Goal: Book appointment/travel/reservation

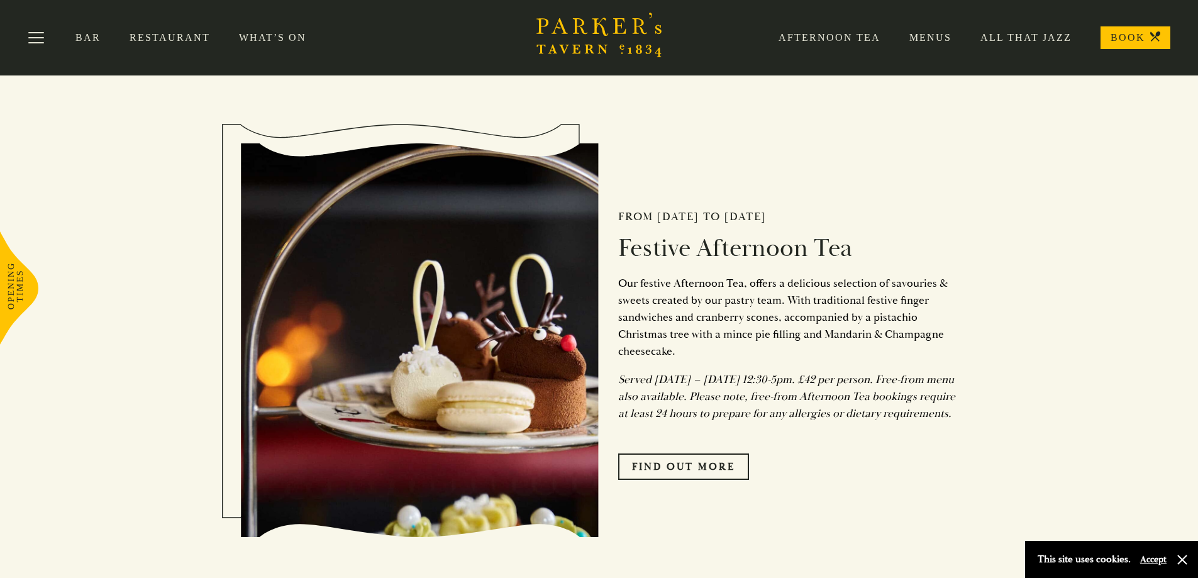
scroll to position [189, 0]
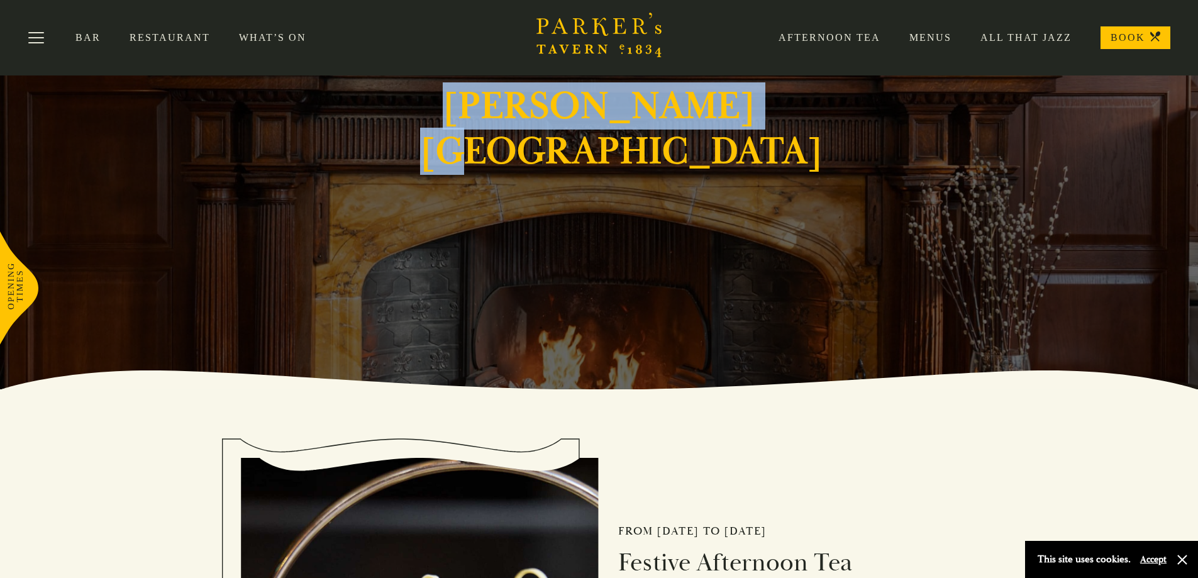
drag, startPoint x: 722, startPoint y: 135, endPoint x: 452, endPoint y: 131, distance: 269.8
click at [452, 131] on h1 "Festive Season at Parker's Tavern" at bounding box center [599, 106] width 358 height 136
copy h1 "Parker's Tavern"
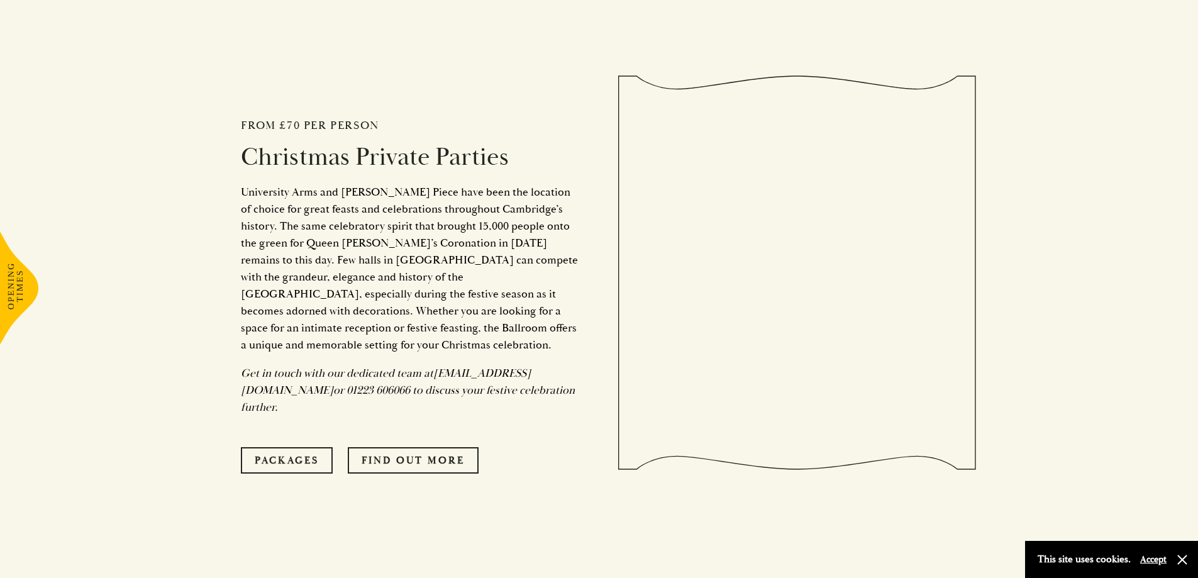
scroll to position [4402, 0]
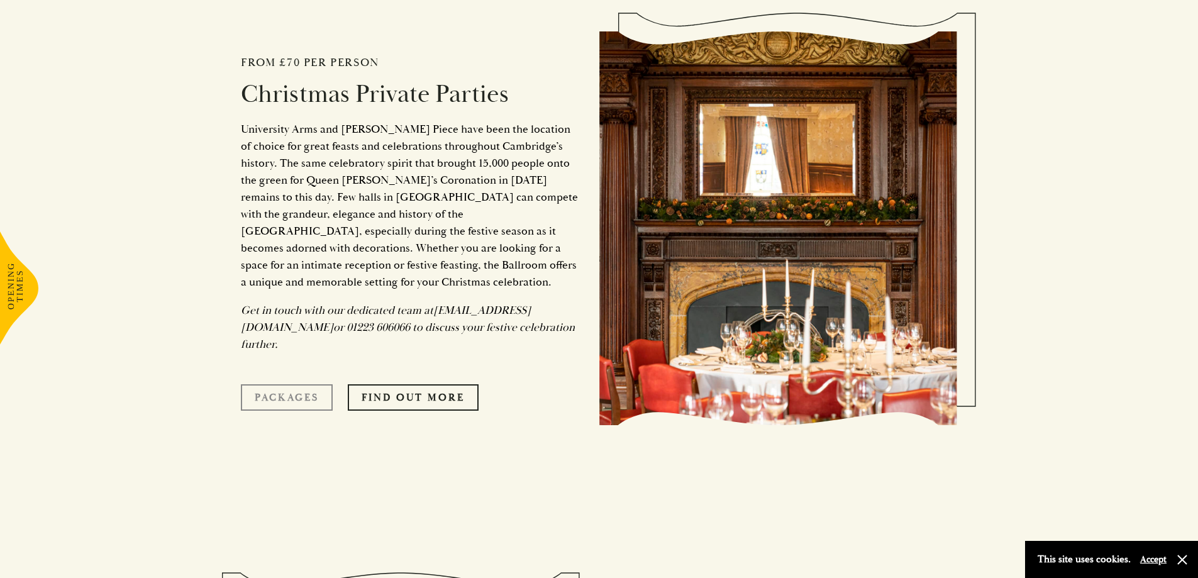
click at [314, 384] on link "Packages" at bounding box center [287, 397] width 92 height 26
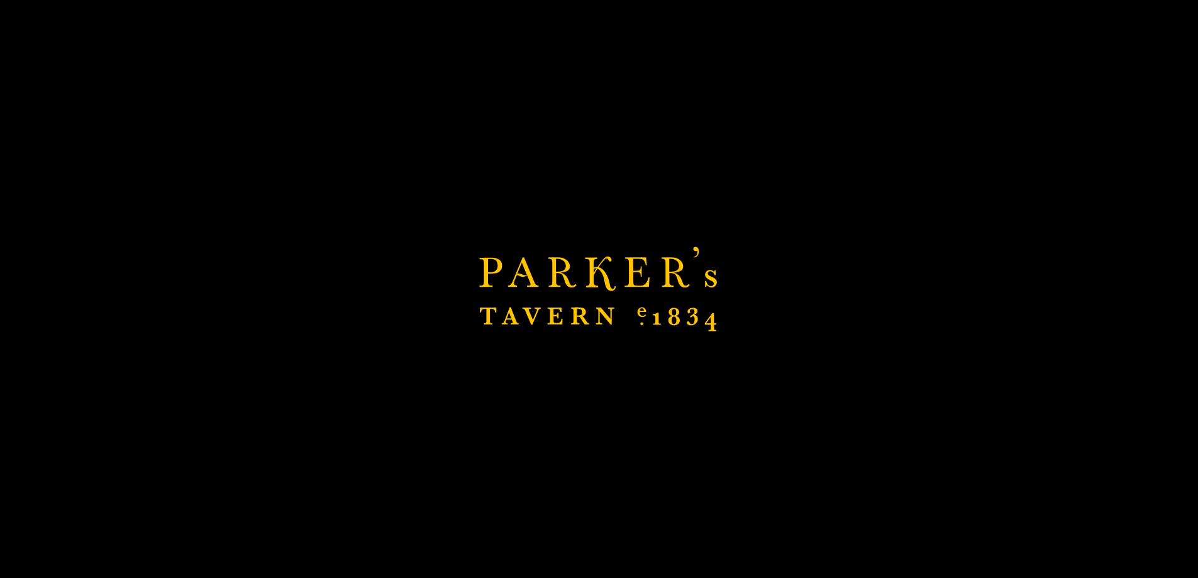
scroll to position [1887, 0]
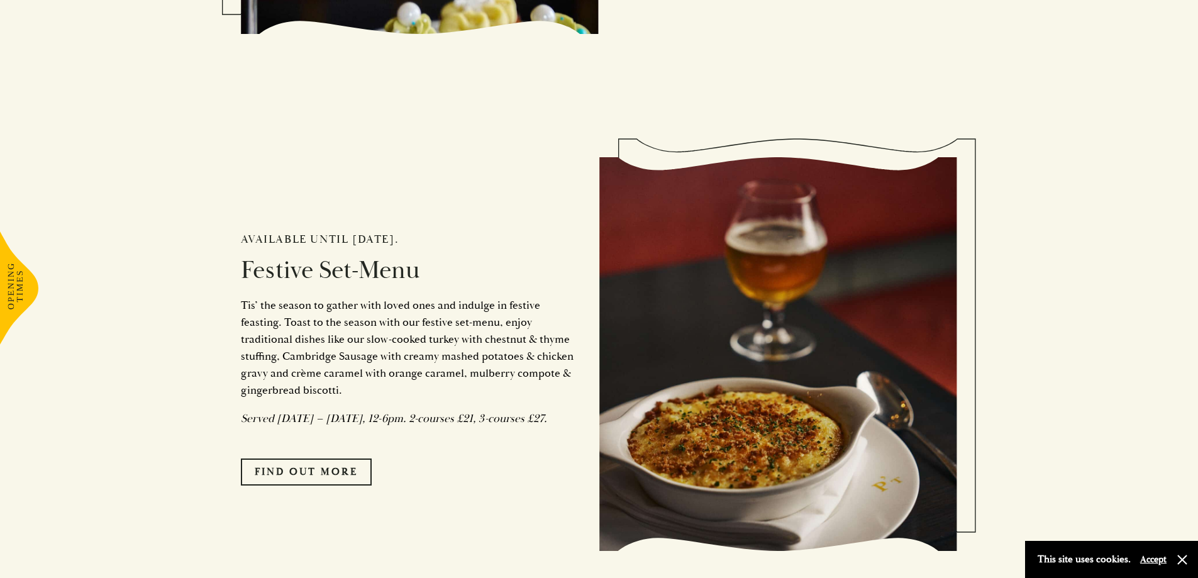
scroll to position [1258, 0]
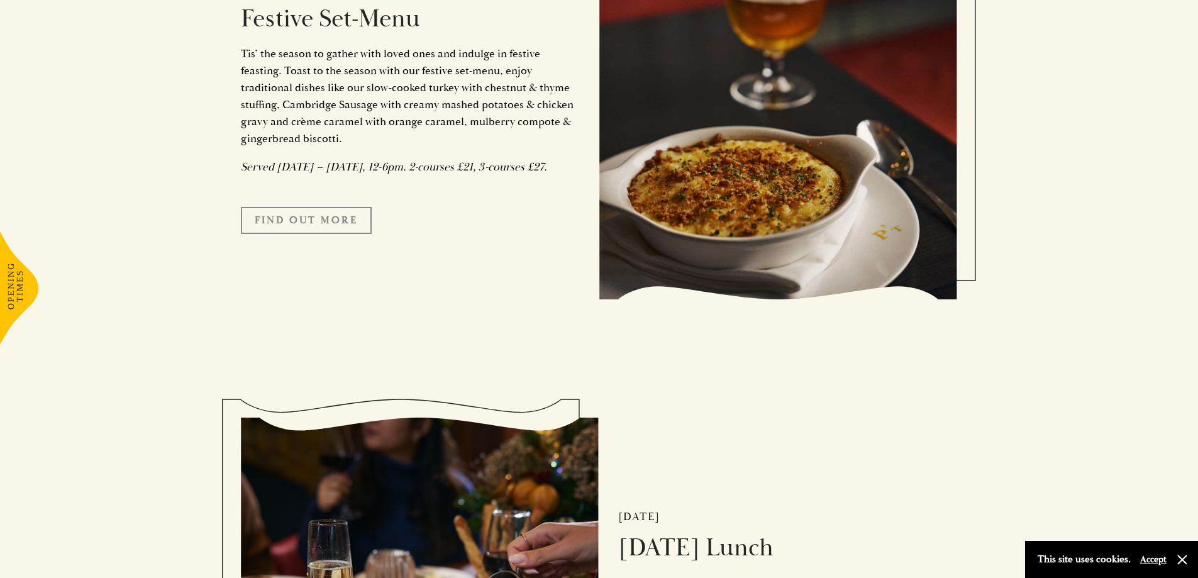
click at [311, 223] on link "FIND OUT MORE" at bounding box center [306, 220] width 131 height 26
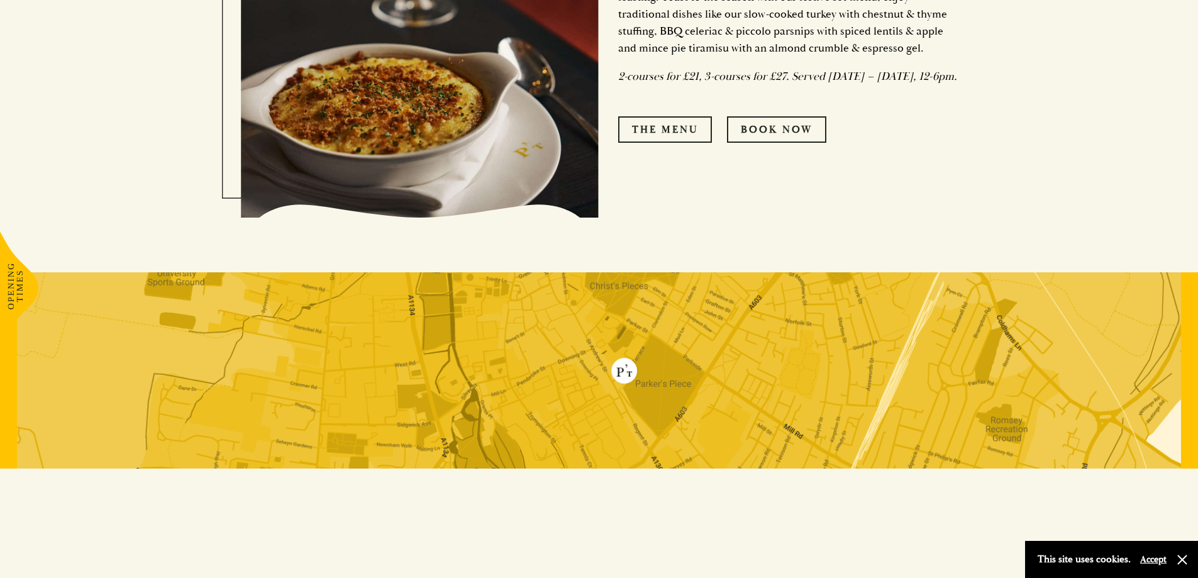
scroll to position [880, 0]
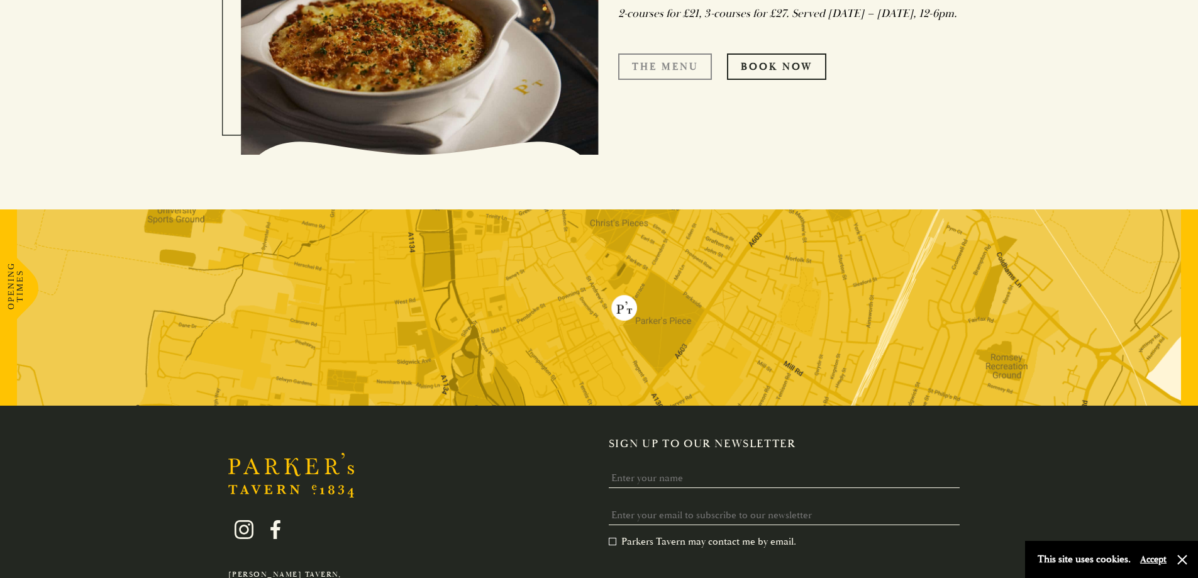
click at [685, 80] on link "The Menu" at bounding box center [665, 66] width 94 height 26
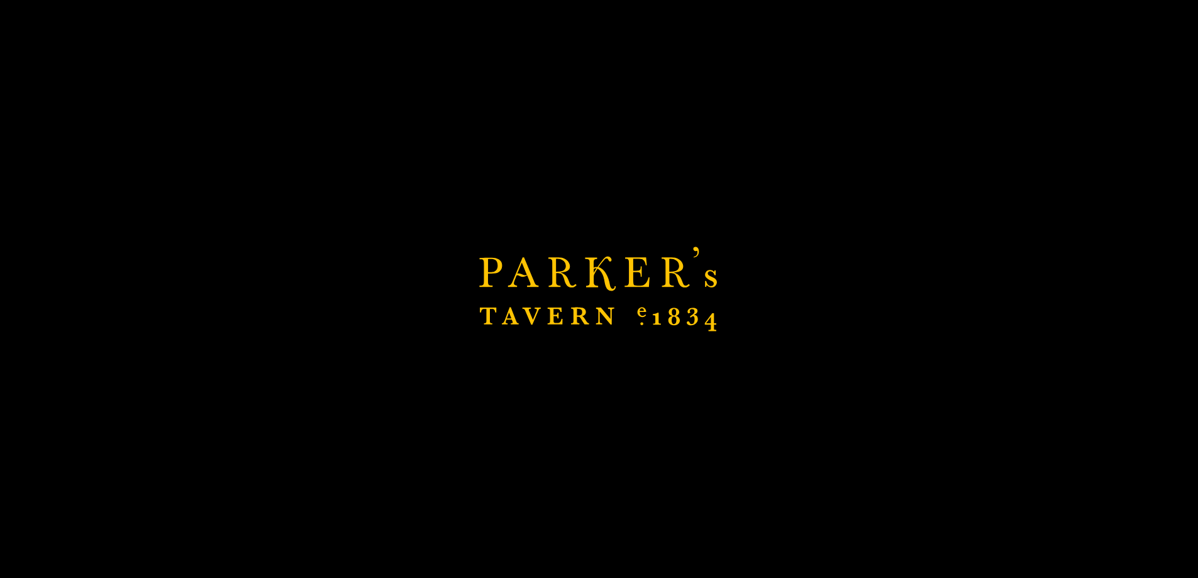
click at [525, 241] on div "Brasserie Restaurant [GEOGRAPHIC_DATA] | [PERSON_NAME] Tavern Cambridge [PERSON…" at bounding box center [599, 289] width 1198 height 578
